Goal: Information Seeking & Learning: Learn about a topic

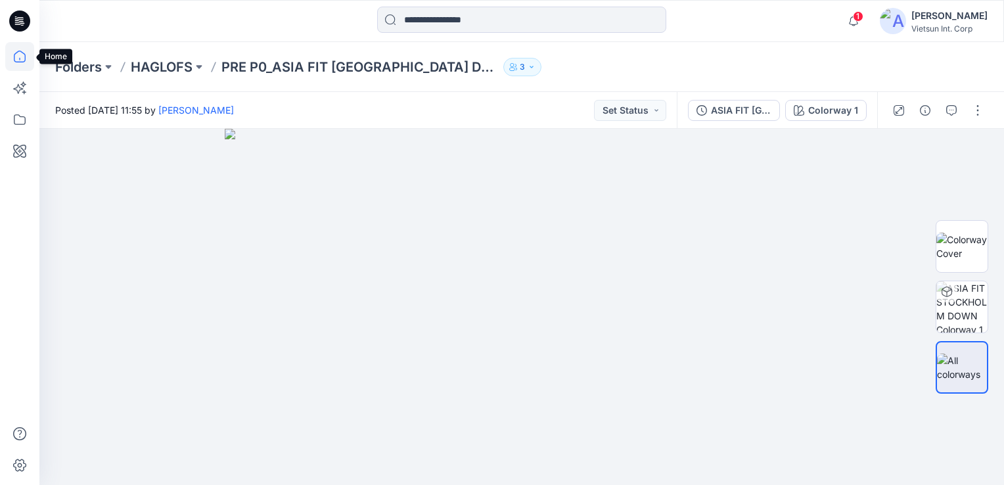
click at [24, 54] on icon at bounding box center [19, 56] width 29 height 29
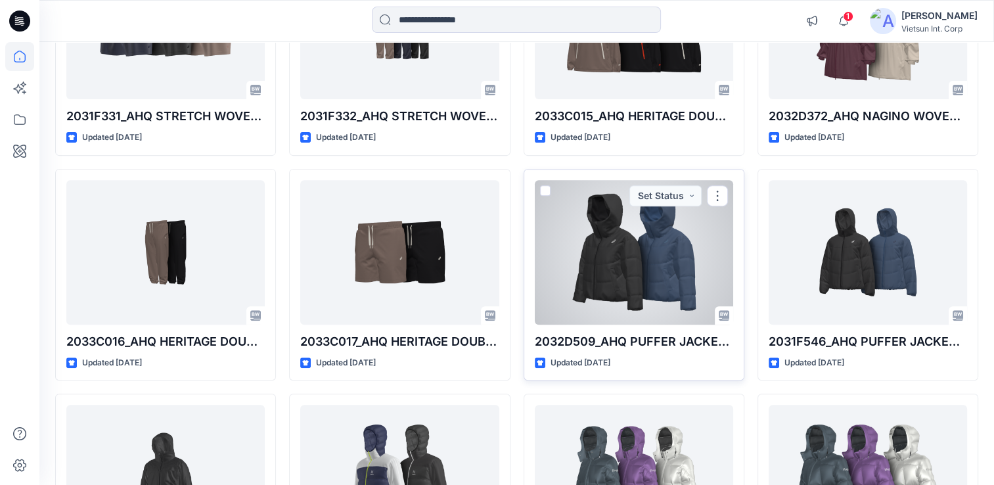
scroll to position [489, 0]
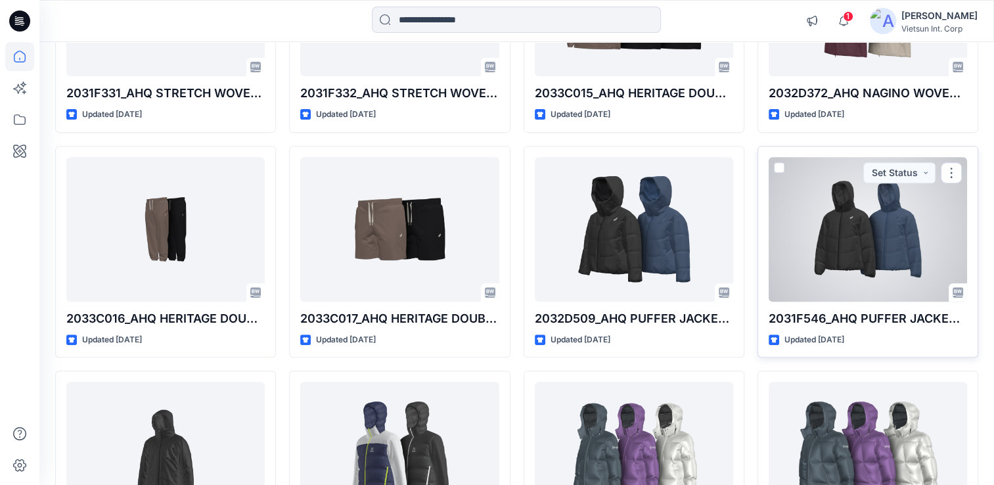
click at [866, 263] on div at bounding box center [868, 229] width 198 height 145
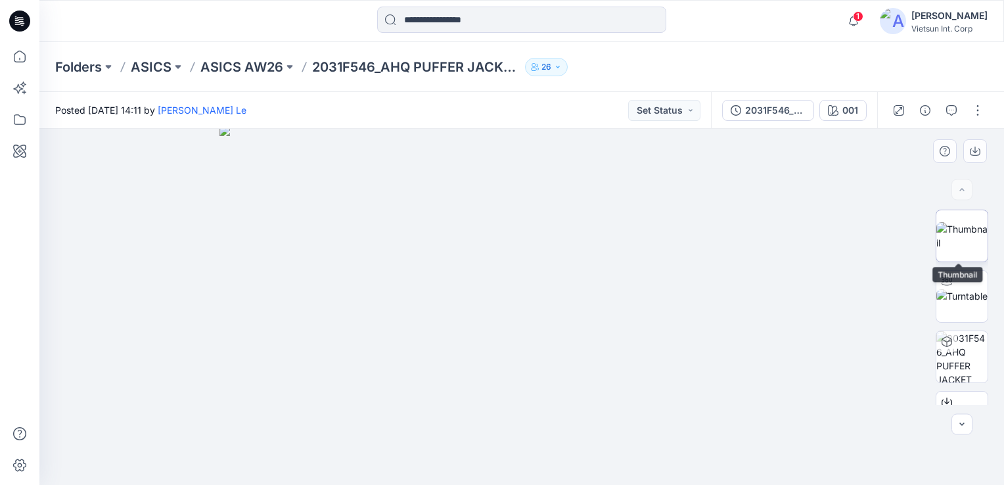
click at [969, 244] on img at bounding box center [961, 236] width 51 height 28
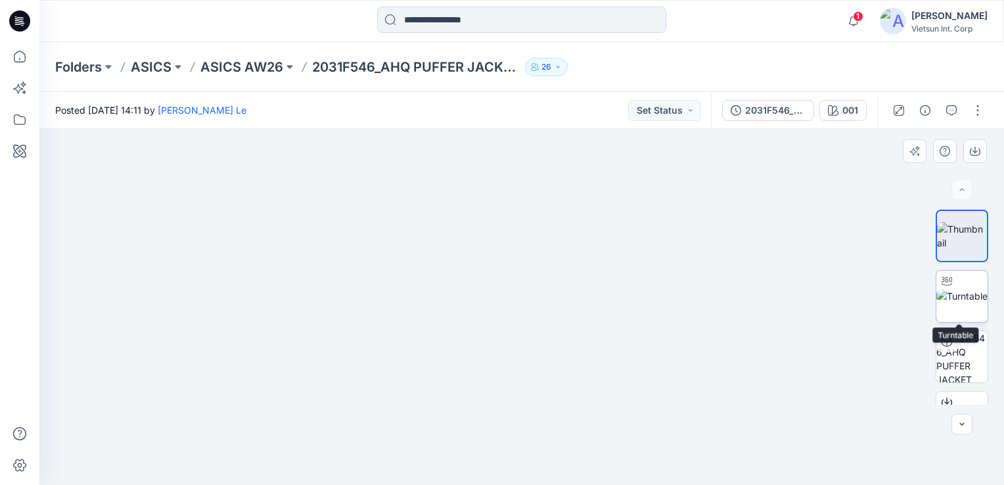
click at [978, 303] on img at bounding box center [961, 296] width 51 height 14
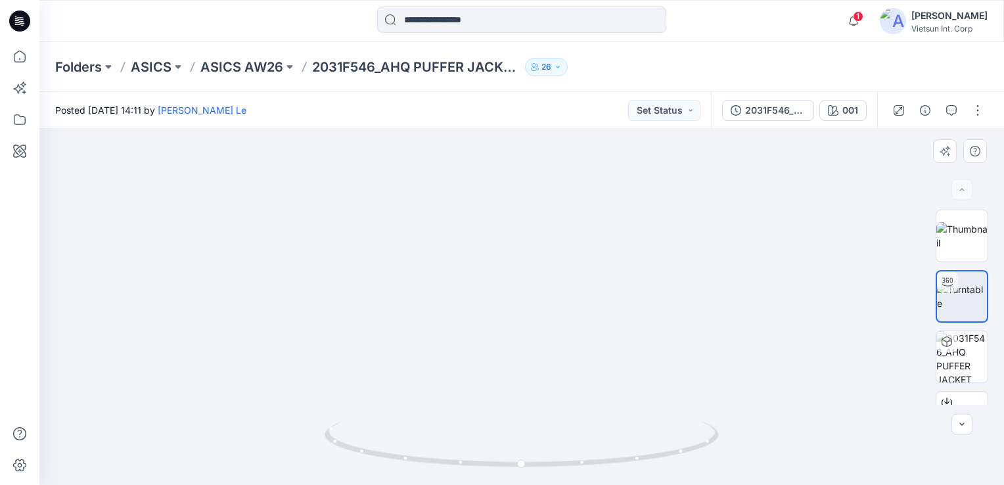
drag, startPoint x: 735, startPoint y: 367, endPoint x: 658, endPoint y: 411, distance: 88.3
click at [663, 388] on img at bounding box center [407, 92] width 1281 height 786
drag, startPoint x: 643, startPoint y: 455, endPoint x: 674, endPoint y: 463, distance: 31.9
click at [673, 463] on icon at bounding box center [524, 445] width 398 height 49
click at [865, 18] on icon "button" at bounding box center [853, 21] width 25 height 26
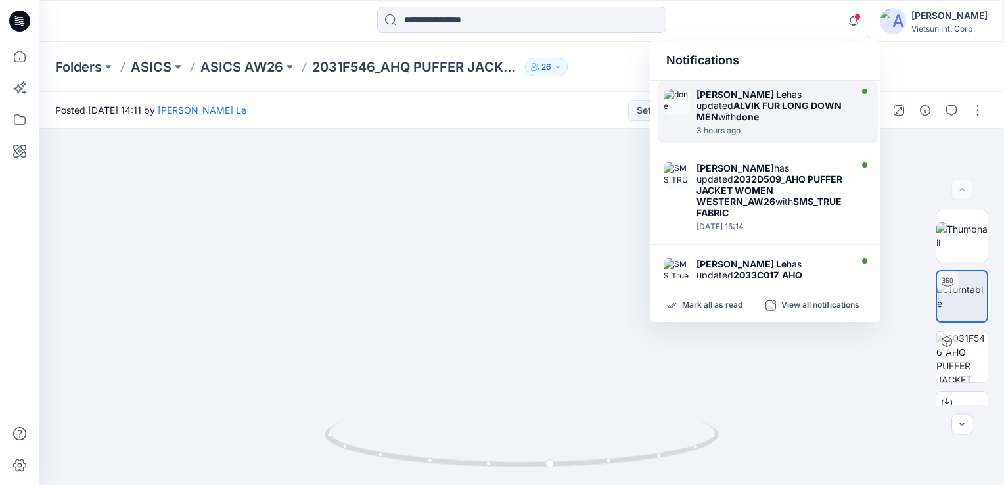
click at [769, 126] on div "3 hours ago" at bounding box center [772, 130] width 151 height 9
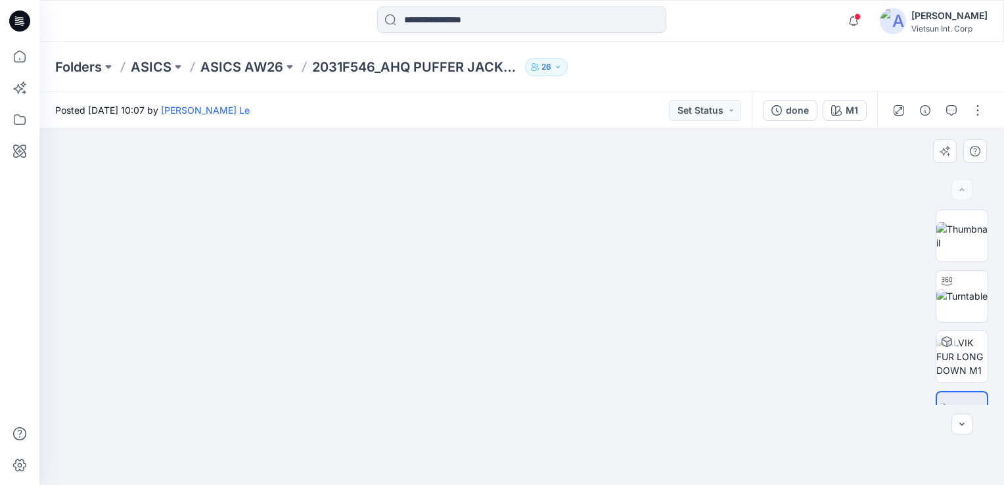
click at [858, 285] on div at bounding box center [521, 307] width 965 height 356
